Goal: Book appointment/travel/reservation

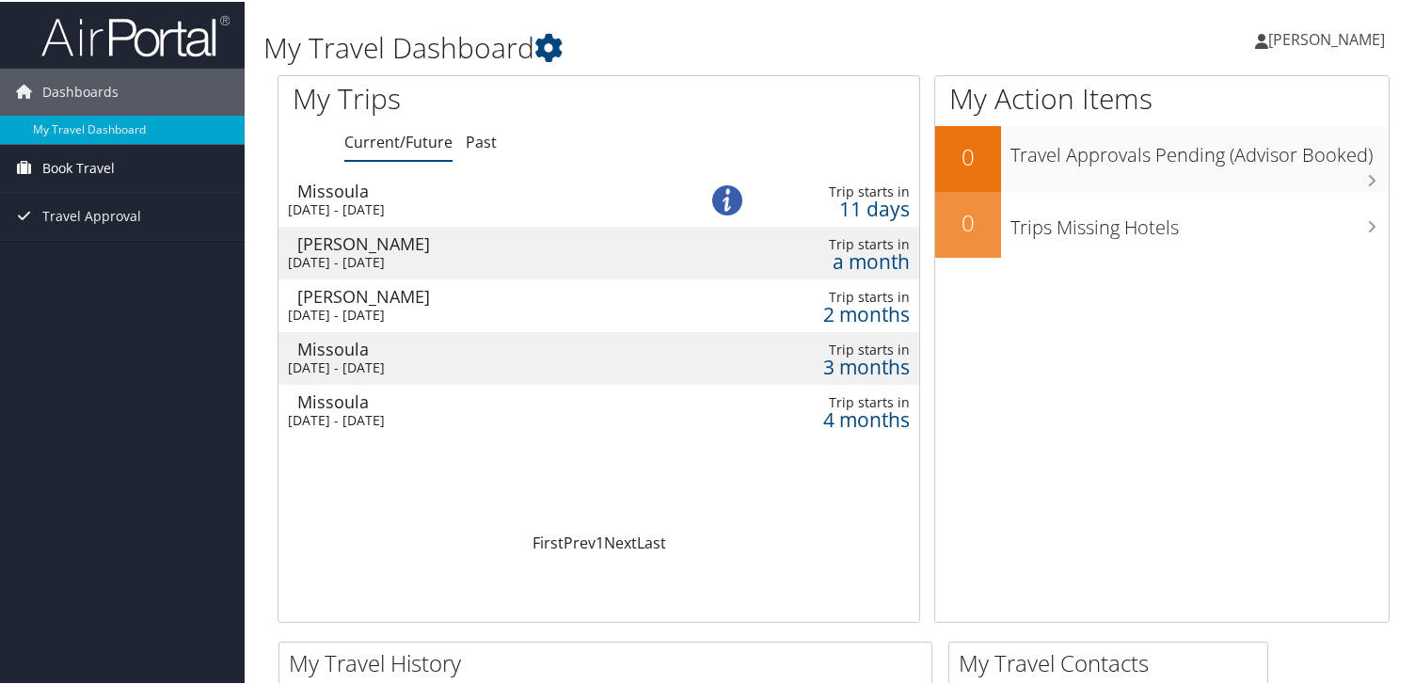
click at [64, 170] on span "Book Travel" at bounding box center [78, 166] width 72 height 47
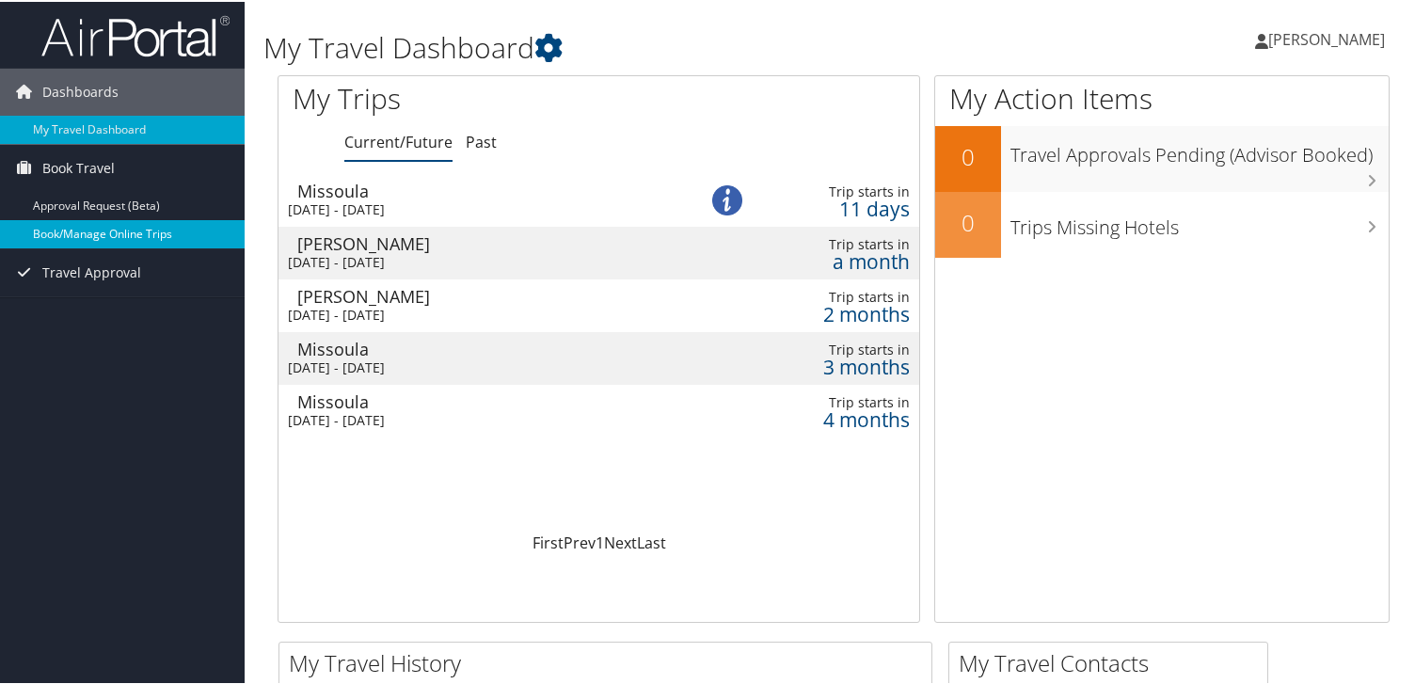
click at [103, 234] on link "Book/Manage Online Trips" at bounding box center [122, 232] width 245 height 28
